Goal: Check status: Check status

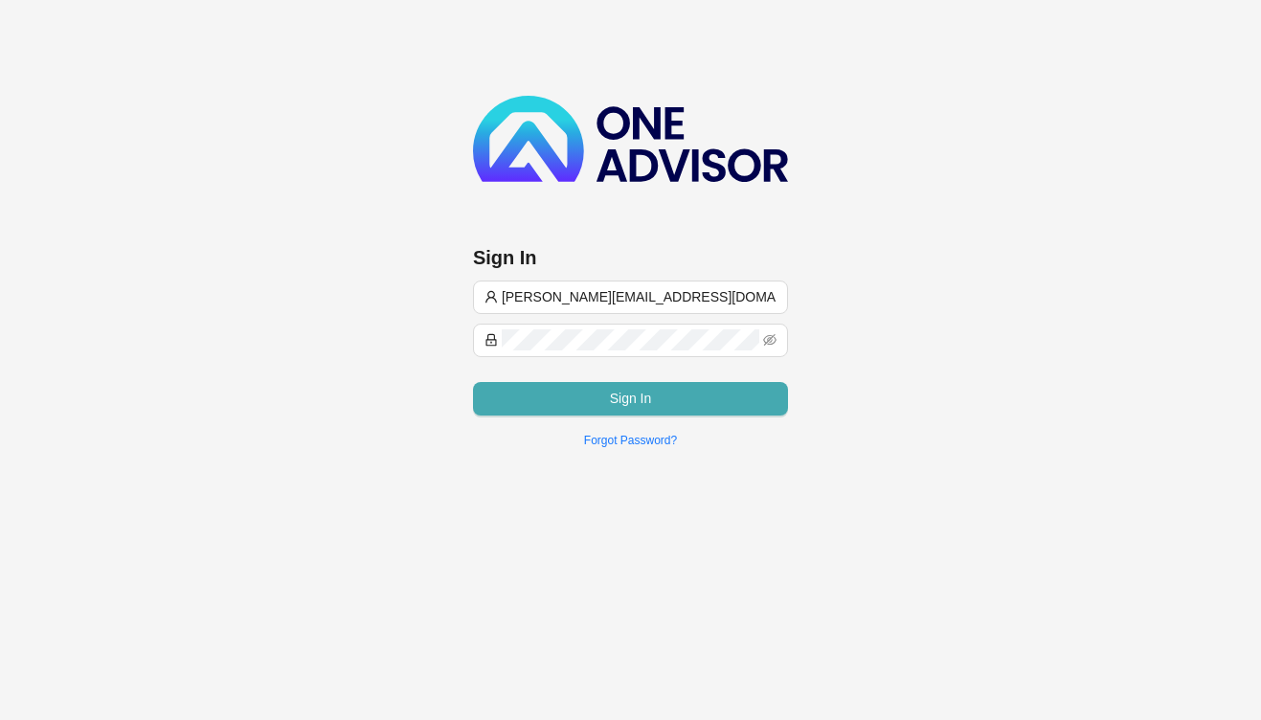
type input "[PERSON_NAME][EMAIL_ADDRESS][DOMAIN_NAME]"
click at [641, 392] on span "Sign In" at bounding box center [631, 398] width 42 height 21
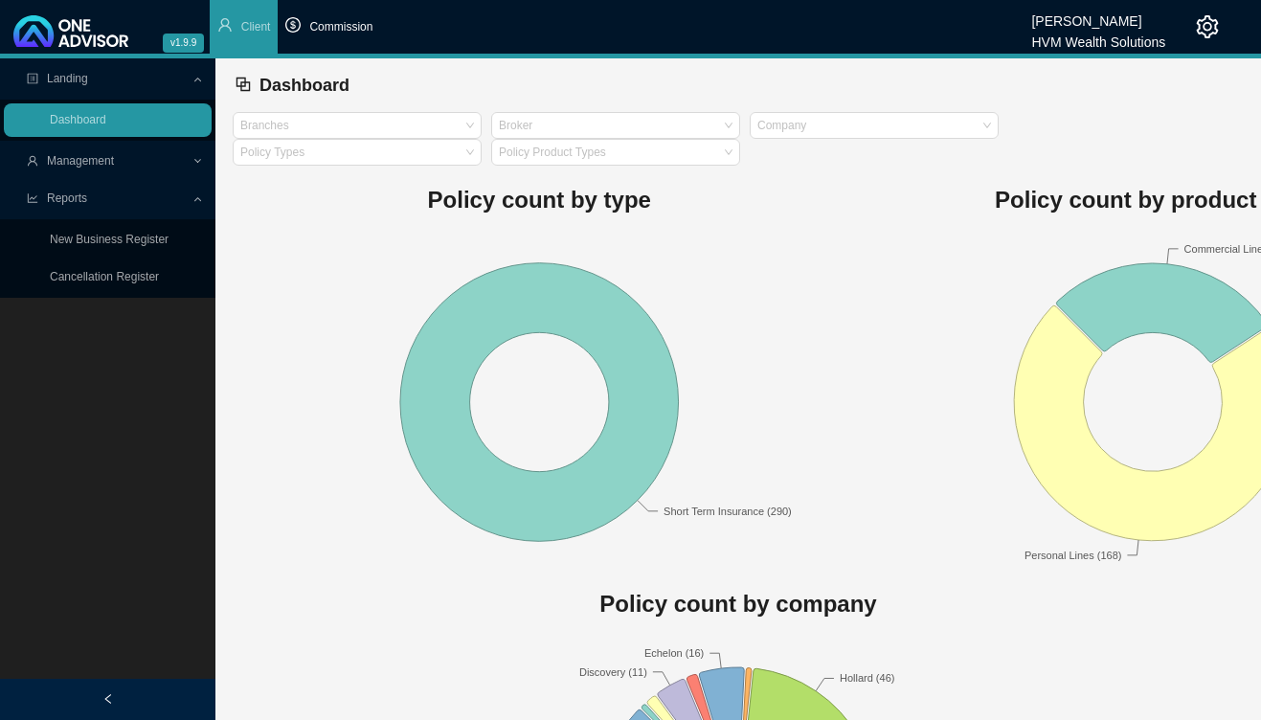
click at [318, 39] on li "Commission" at bounding box center [329, 27] width 102 height 54
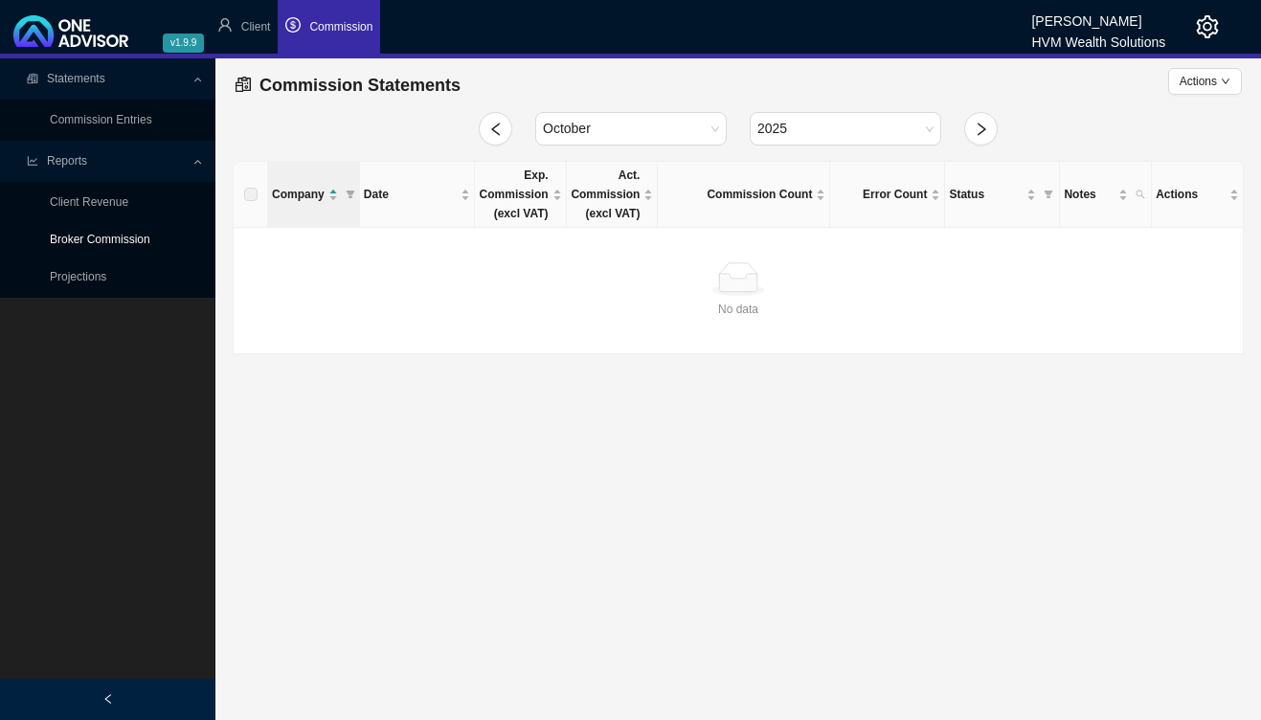
click at [125, 239] on link "Broker Commission" at bounding box center [100, 239] width 101 height 13
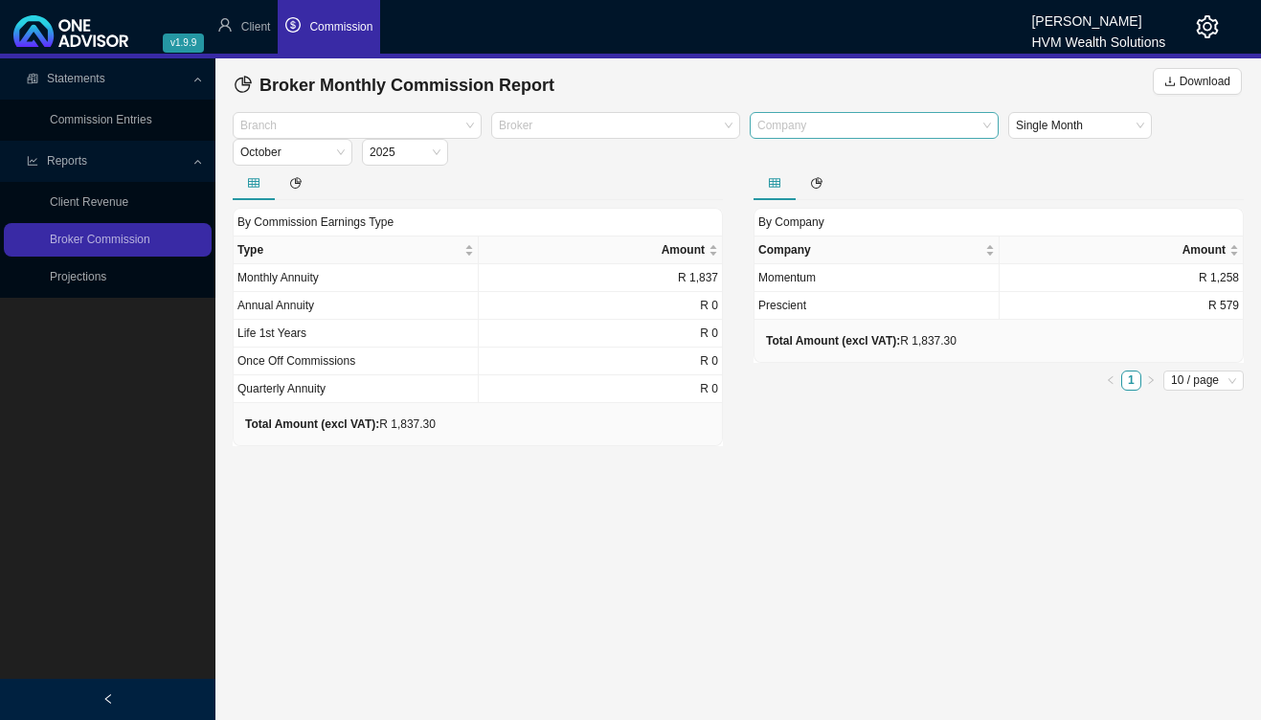
click at [941, 125] on div at bounding box center [864, 126] width 223 height 14
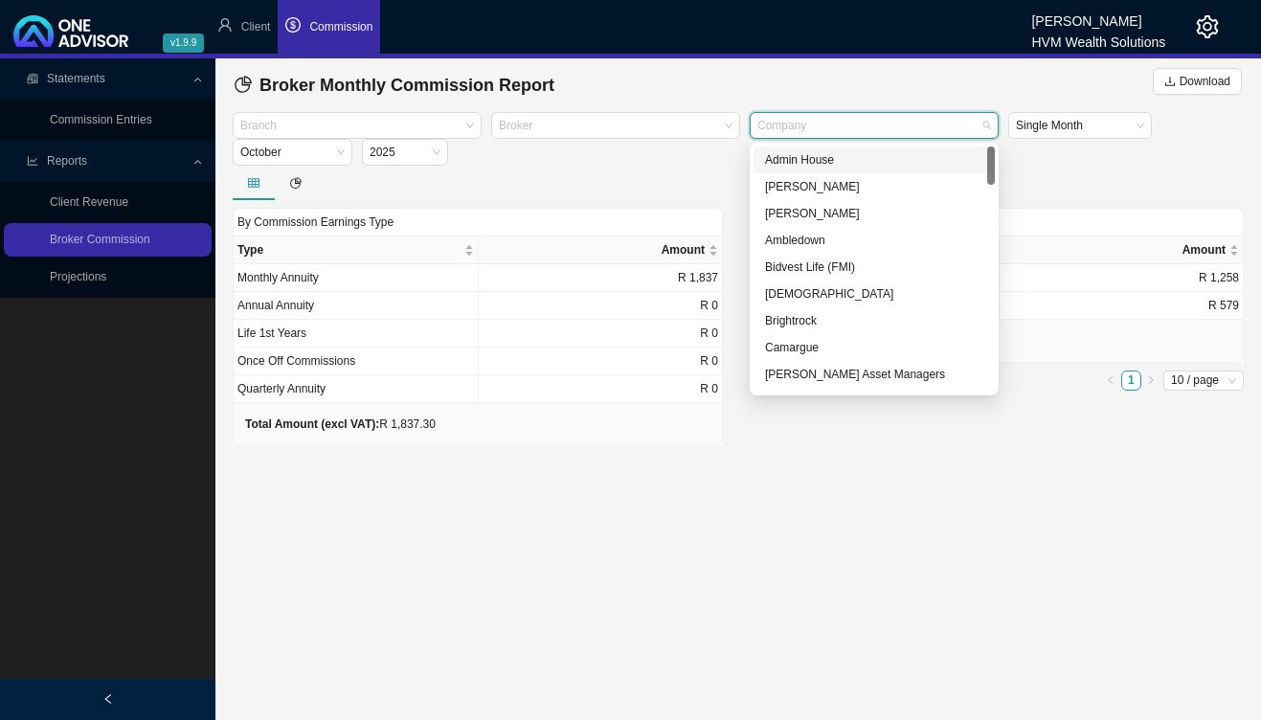
click at [1059, 160] on div "Branch Broker Company Single Month [DATE]" at bounding box center [738, 139] width 1021 height 54
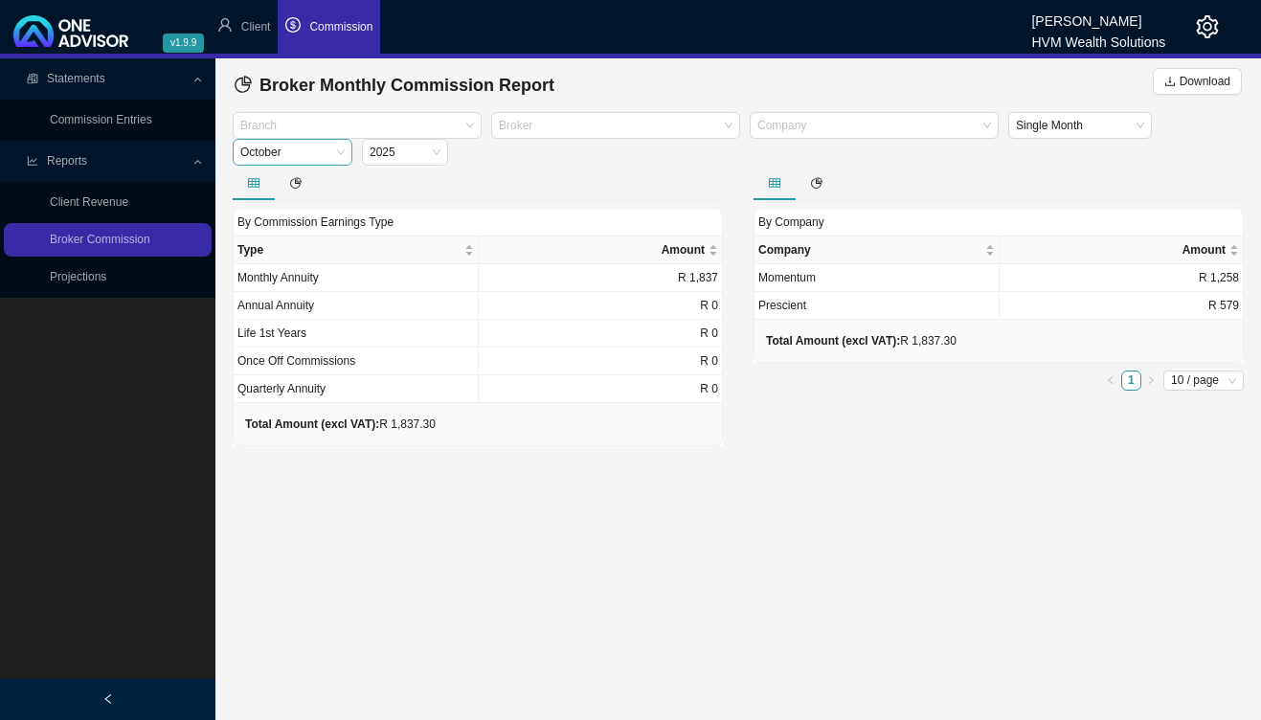
click at [277, 153] on span "October" at bounding box center [292, 152] width 104 height 25
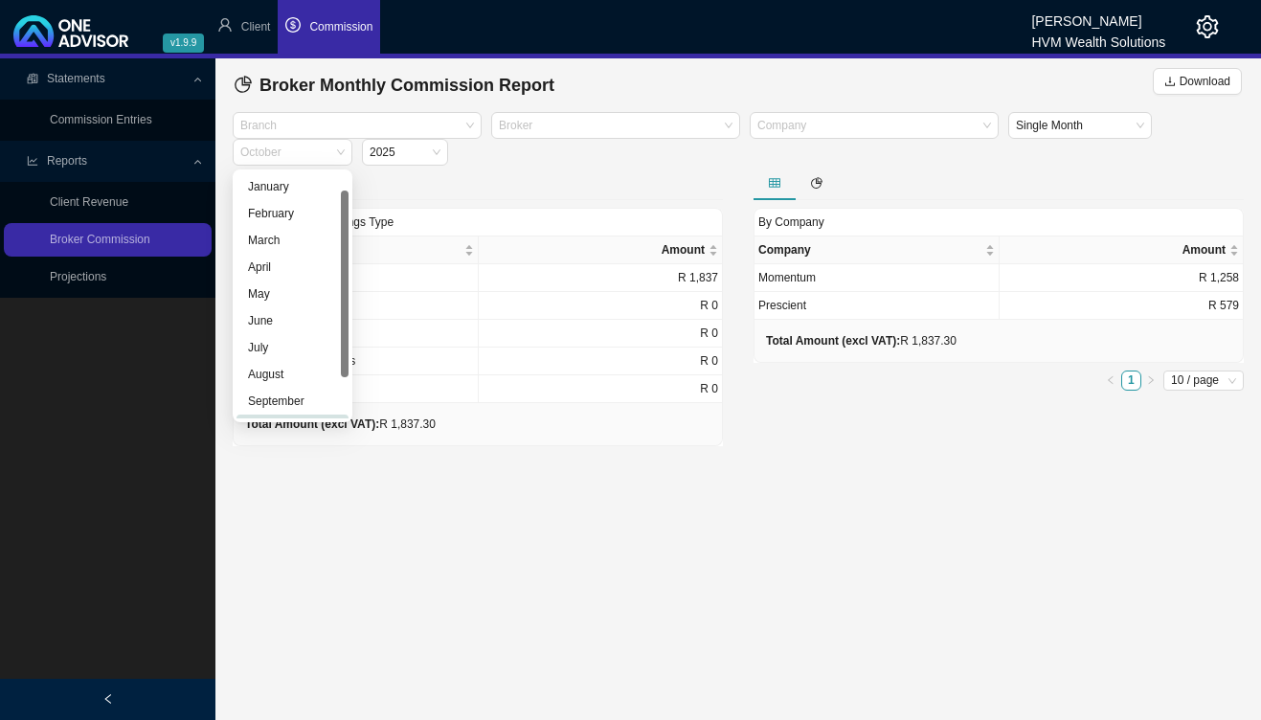
scroll to position [23, 0]
click at [294, 378] on div "September" at bounding box center [292, 378] width 89 height 19
